Goal: Task Accomplishment & Management: Complete application form

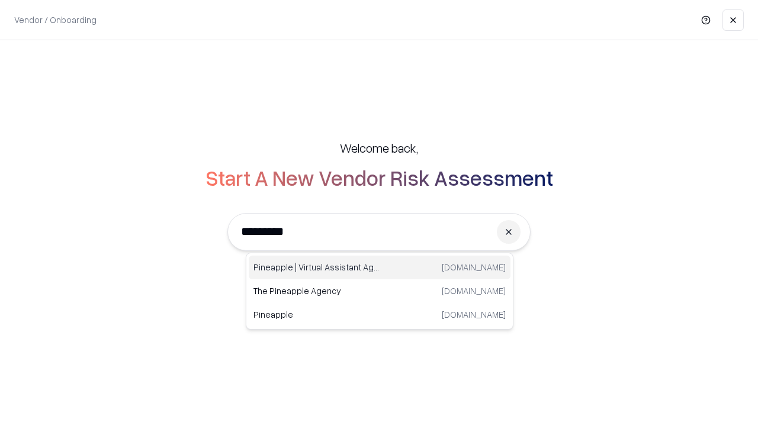
click at [380, 268] on div "Pineapple | Virtual Assistant Agency [DOMAIN_NAME]" at bounding box center [380, 268] width 262 height 24
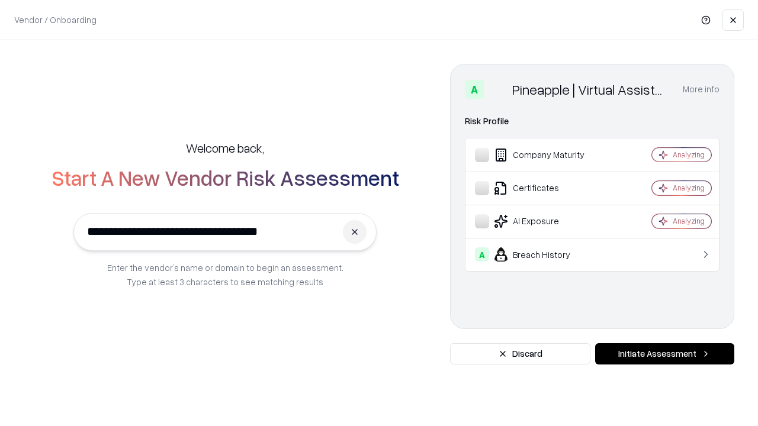
type input "**********"
click at [665, 354] on button "Initiate Assessment" at bounding box center [664, 354] width 139 height 21
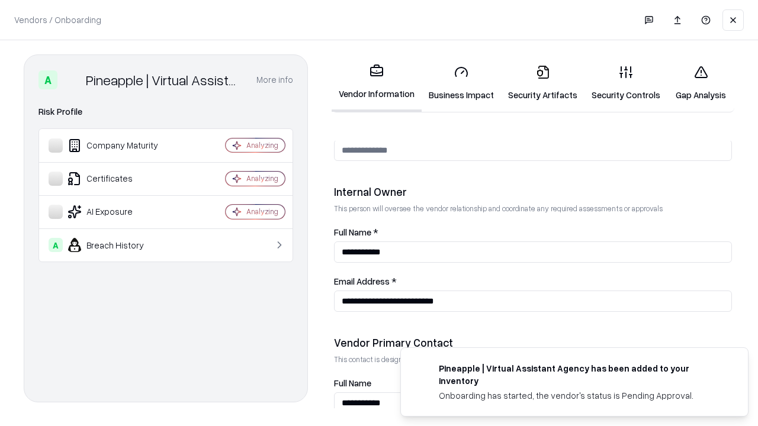
scroll to position [614, 0]
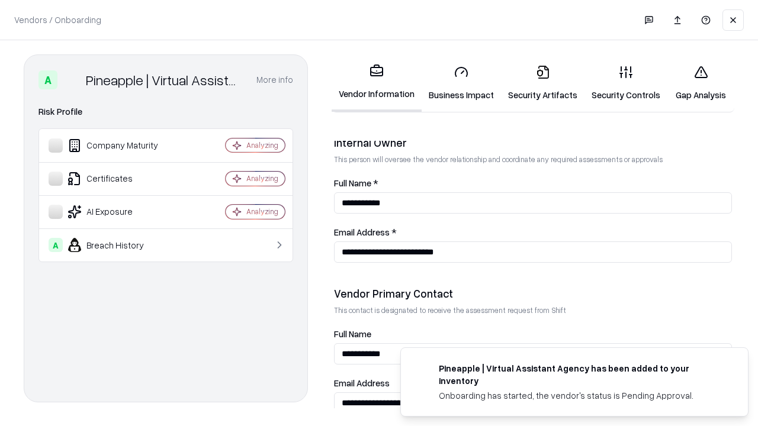
click at [461, 83] on link "Business Impact" at bounding box center [461, 83] width 79 height 55
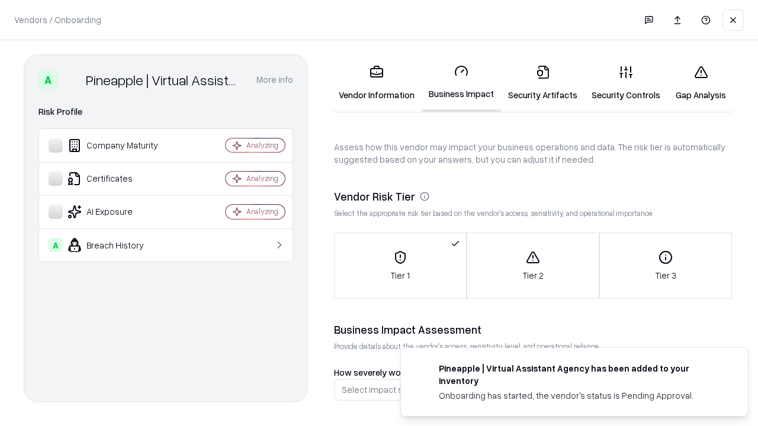
click at [543, 83] on link "Security Artifacts" at bounding box center [543, 83] width 84 height 55
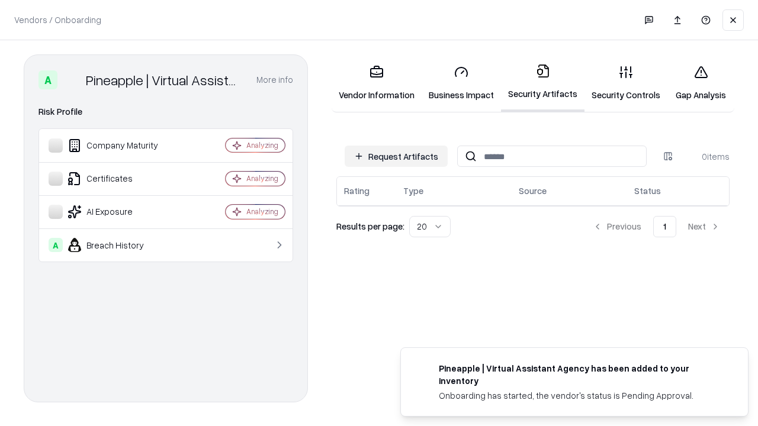
click at [396, 156] on button "Request Artifacts" at bounding box center [396, 156] width 103 height 21
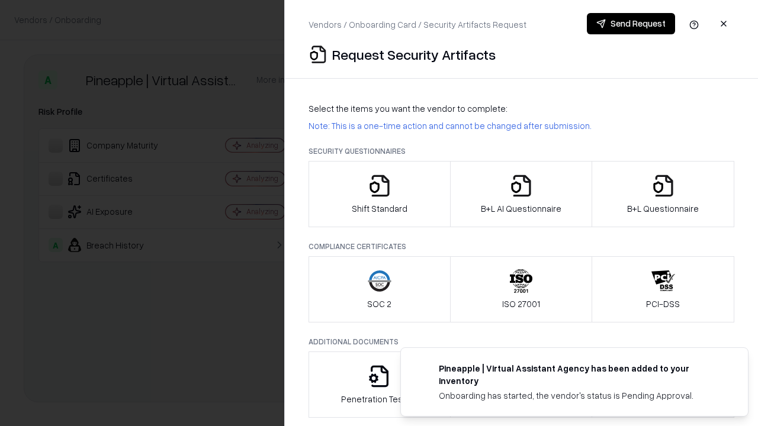
click at [379, 194] on icon "button" at bounding box center [380, 186] width 24 height 24
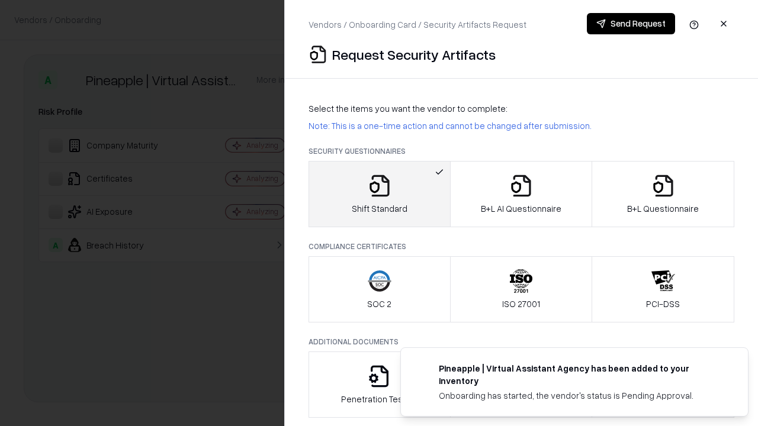
click at [631, 24] on button "Send Request" at bounding box center [631, 23] width 88 height 21
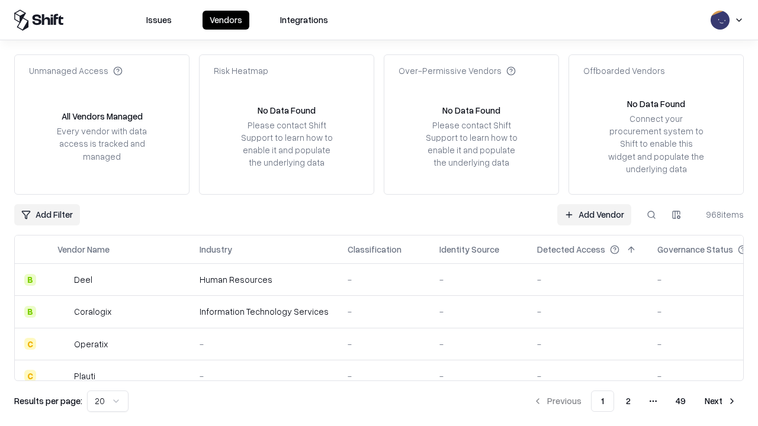
click at [652, 214] on button at bounding box center [651, 214] width 21 height 21
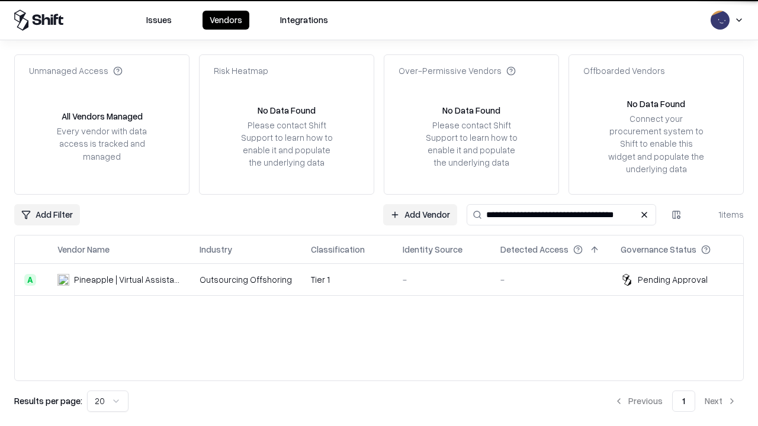
type input "**********"
click at [386, 280] on td "Tier 1" at bounding box center [347, 280] width 92 height 32
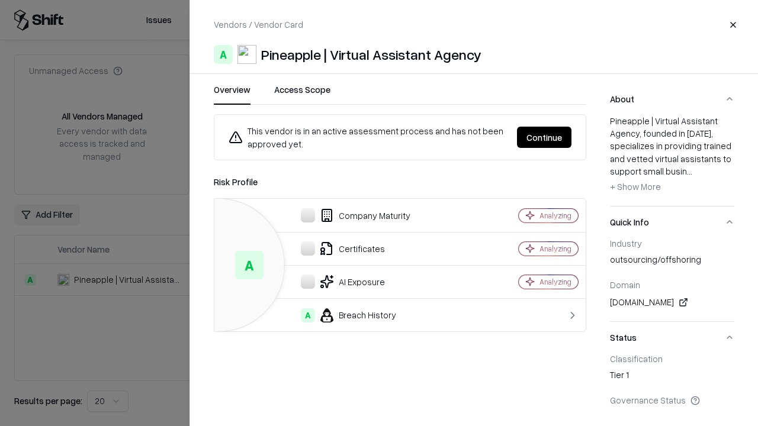
click at [544, 137] on button "Continue" at bounding box center [544, 137] width 54 height 21
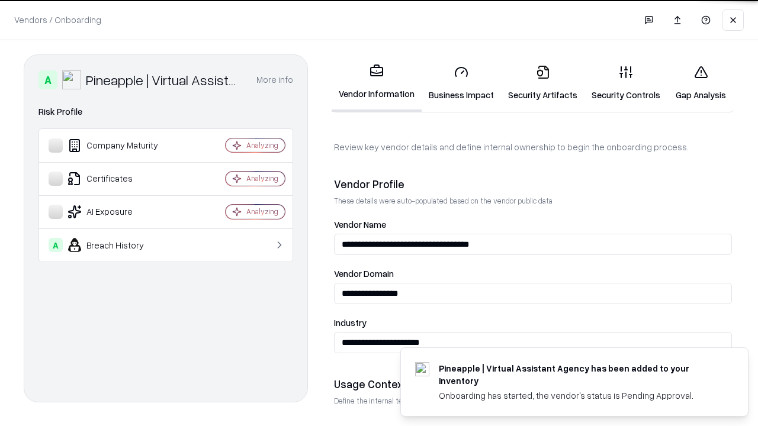
click at [543, 83] on link "Security Artifacts" at bounding box center [543, 83] width 84 height 55
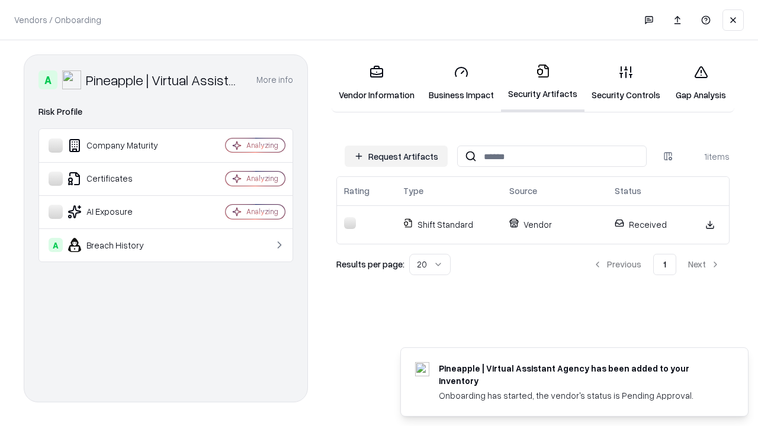
click at [701, 83] on link "Gap Analysis" at bounding box center [700, 83] width 67 height 55
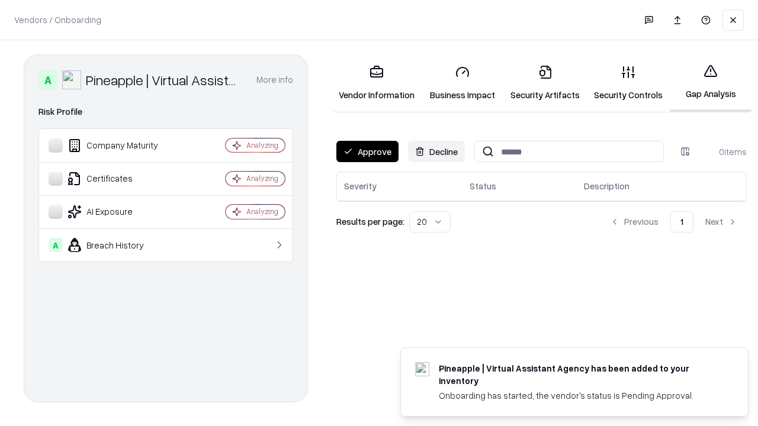
click at [367, 152] on button "Approve" at bounding box center [367, 151] width 62 height 21
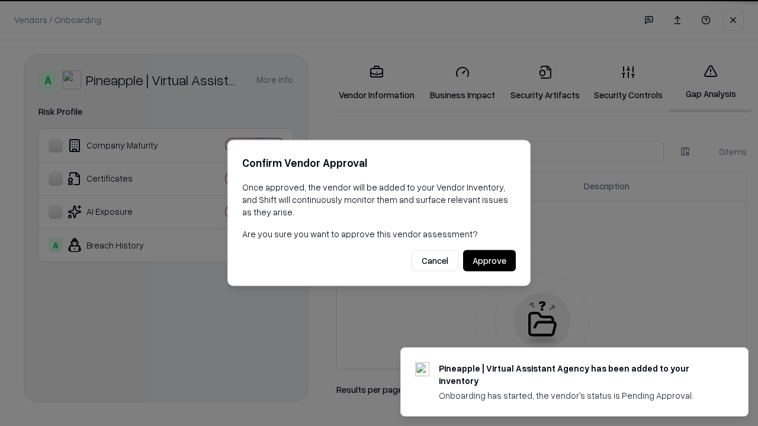
click at [489, 261] on button "Approve" at bounding box center [489, 261] width 53 height 21
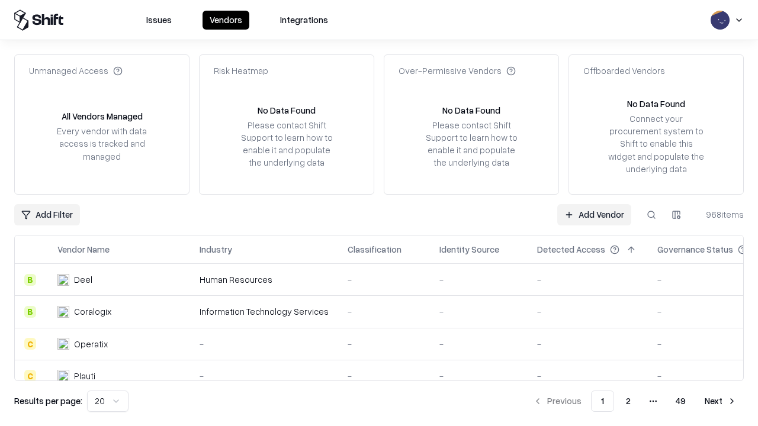
type input "**********"
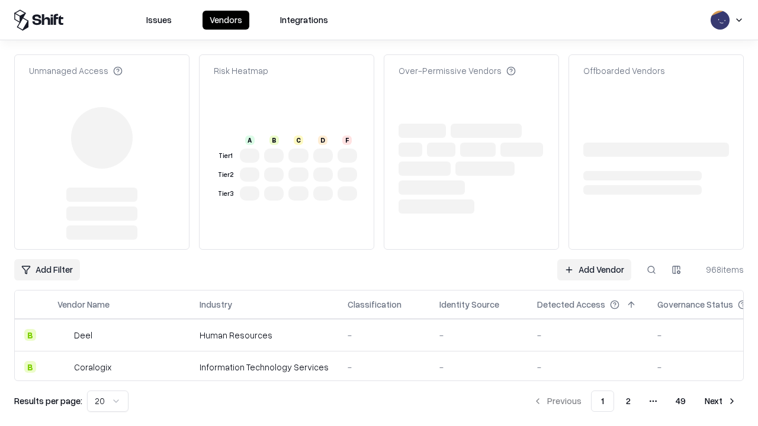
click at [594, 259] on link "Add Vendor" at bounding box center [594, 269] width 74 height 21
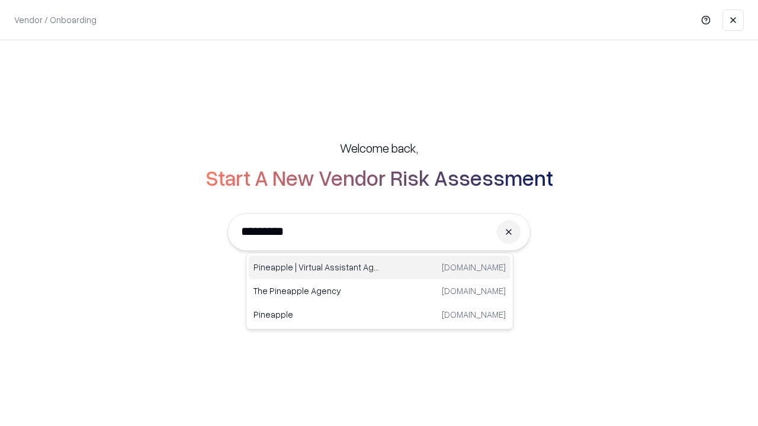
click at [380, 268] on div "Pineapple | Virtual Assistant Agency [DOMAIN_NAME]" at bounding box center [380, 268] width 262 height 24
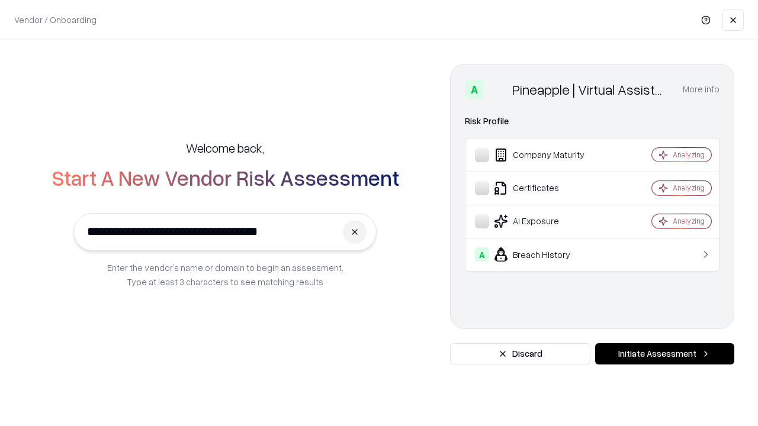
type input "**********"
click at [665, 354] on button "Initiate Assessment" at bounding box center [664, 354] width 139 height 21
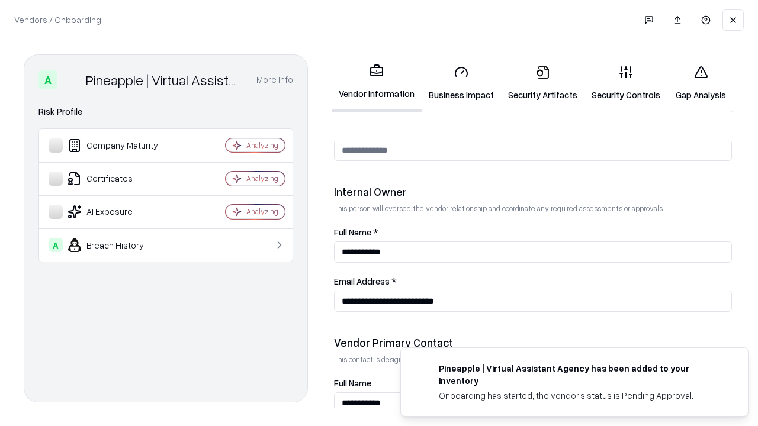
scroll to position [614, 0]
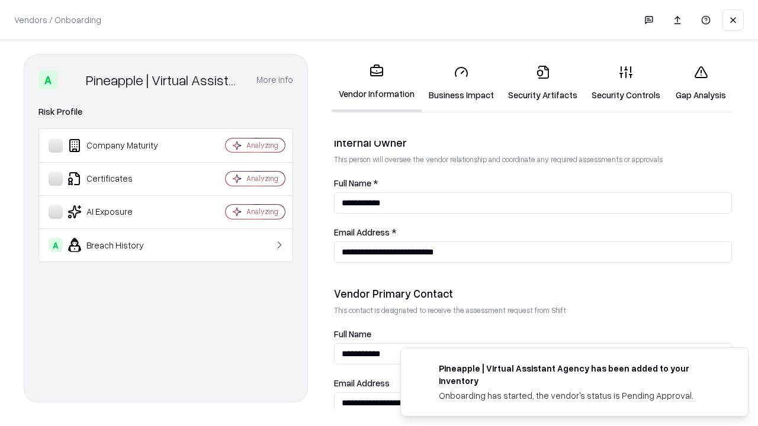
click at [701, 83] on link "Gap Analysis" at bounding box center [700, 83] width 67 height 55
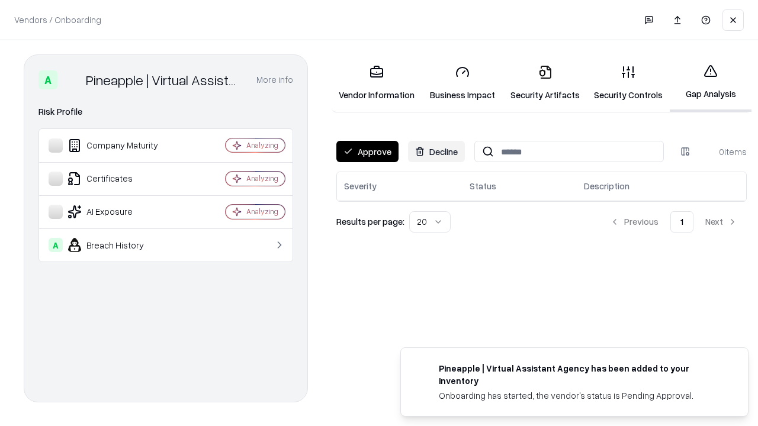
click at [367, 152] on button "Approve" at bounding box center [367, 151] width 62 height 21
